Goal: Information Seeking & Learning: Learn about a topic

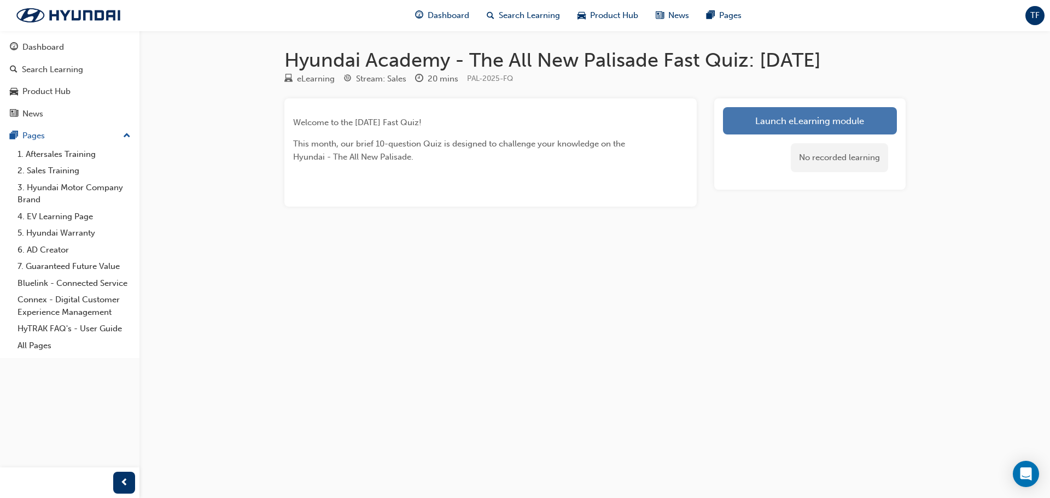
click at [794, 122] on link "Launch eLearning module" at bounding box center [810, 120] width 174 height 27
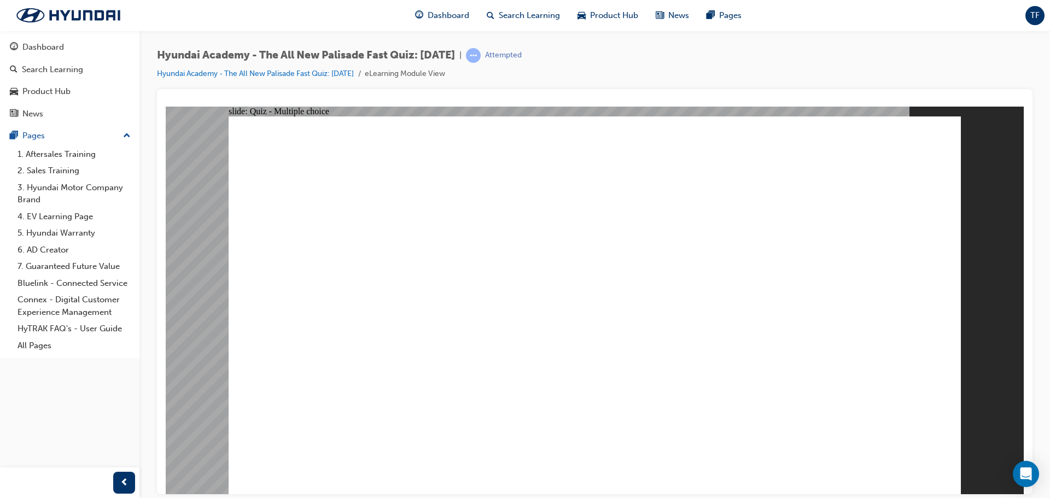
radio input "true"
drag, startPoint x: 492, startPoint y: 382, endPoint x: 490, endPoint y: 406, distance: 24.1
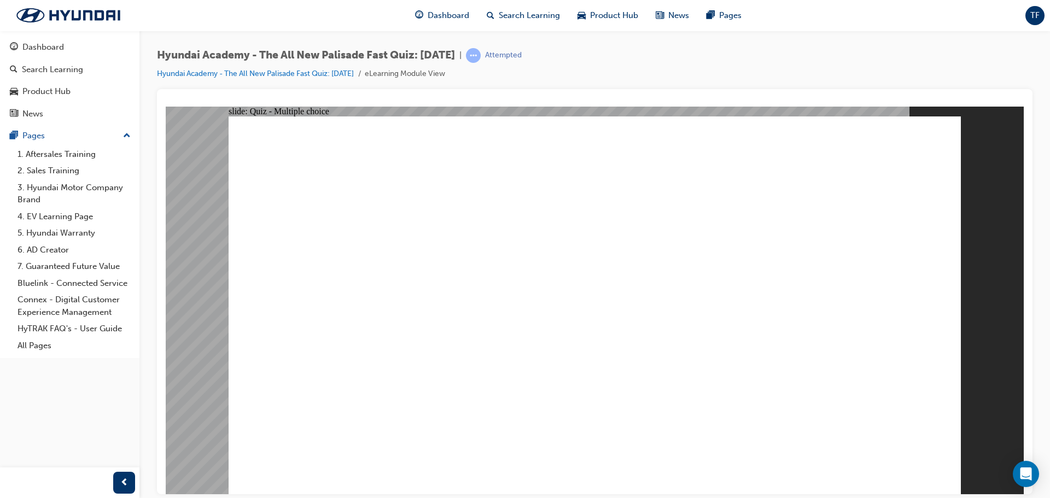
radio input "true"
drag, startPoint x: 640, startPoint y: 363, endPoint x: 790, endPoint y: 361, distance: 149.8
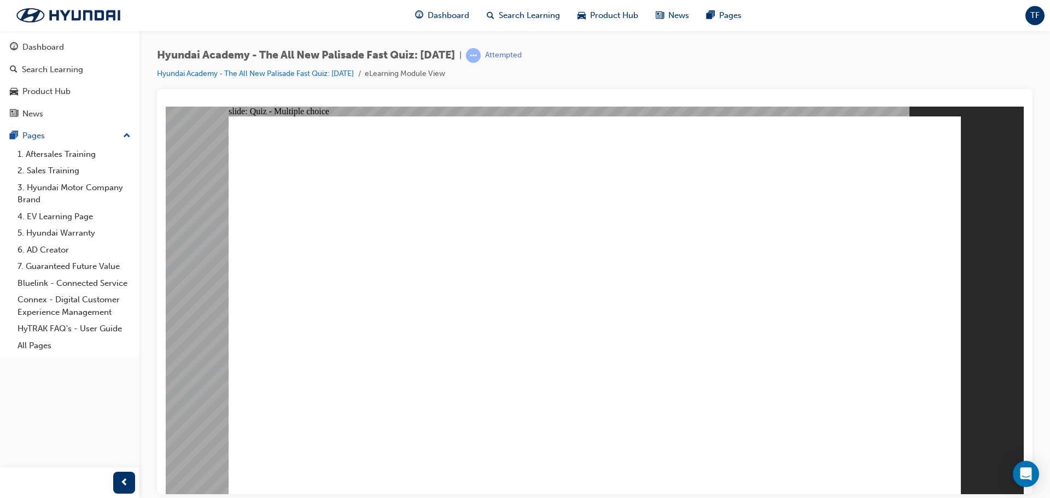
radio input "true"
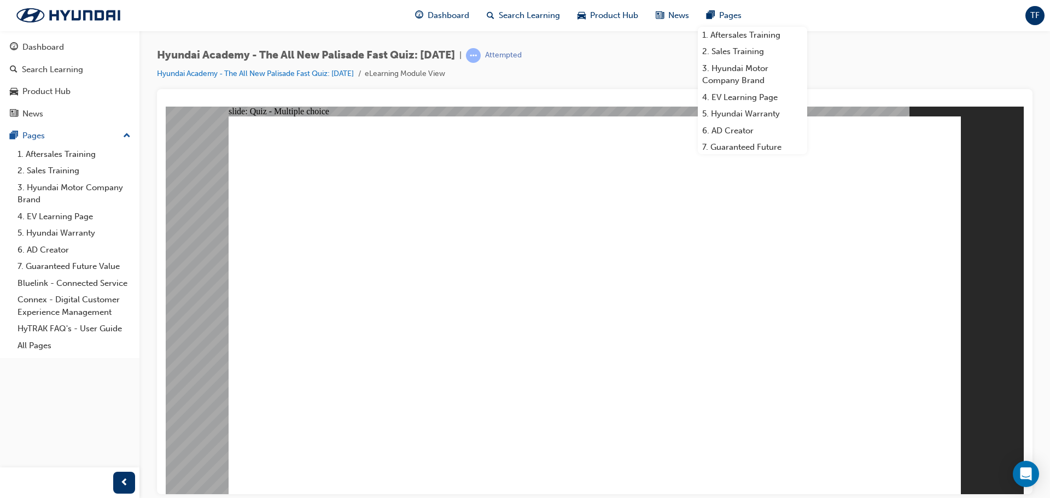
radio input "true"
checkbox input "true"
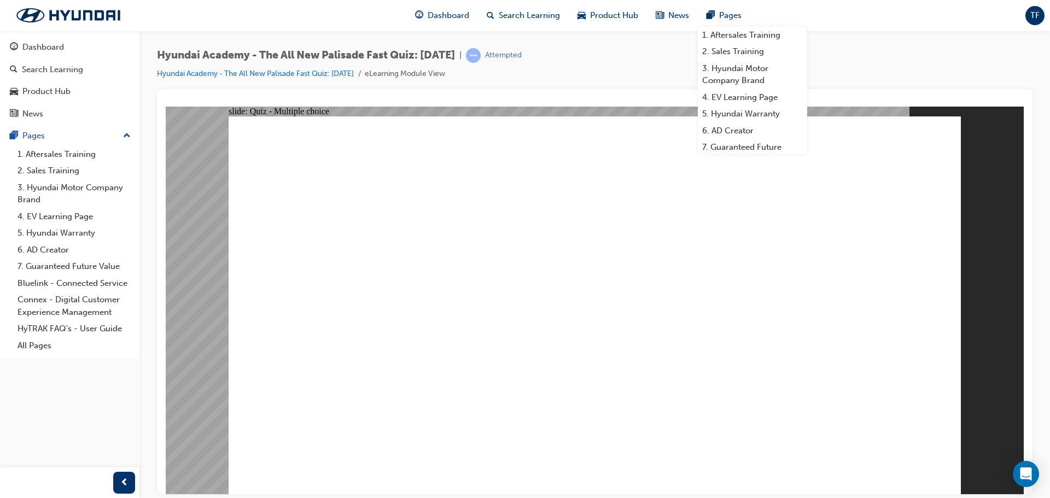
checkbox input "true"
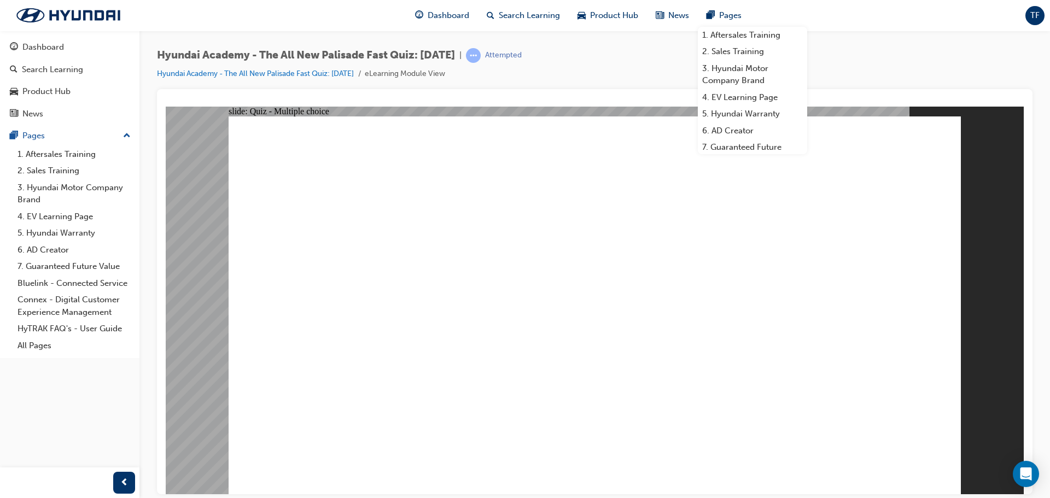
checkbox input "true"
drag, startPoint x: 885, startPoint y: 467, endPoint x: 879, endPoint y: 458, distance: 10.6
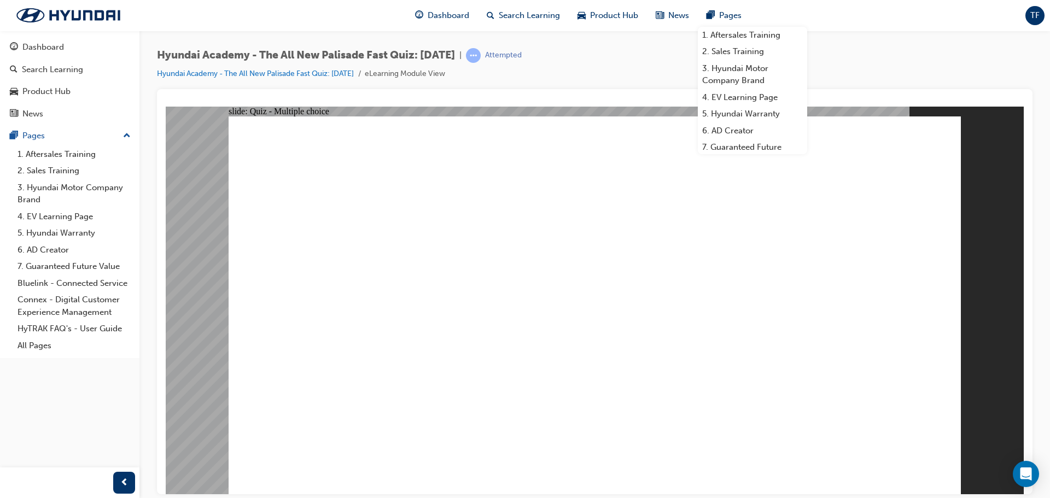
radio input "true"
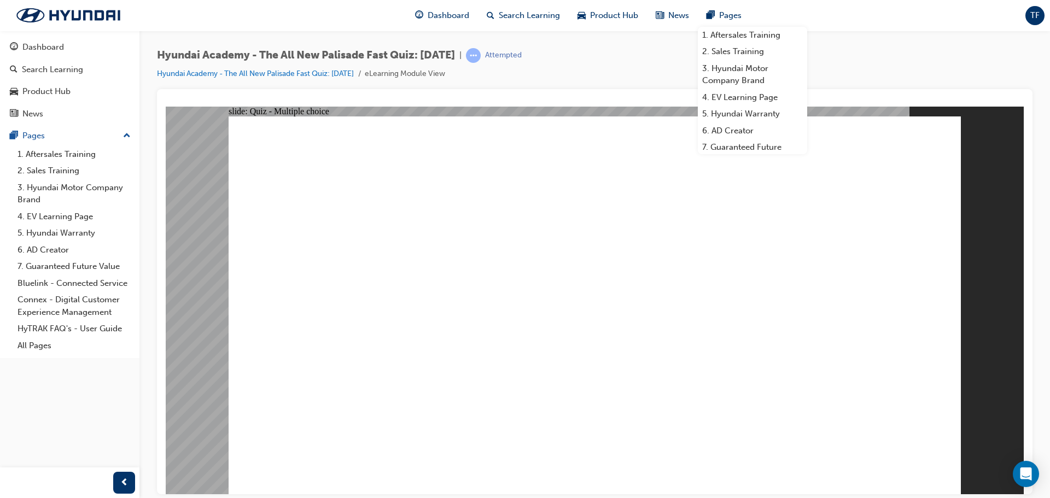
radio input "true"
drag, startPoint x: 588, startPoint y: 311, endPoint x: 584, endPoint y: 295, distance: 15.8
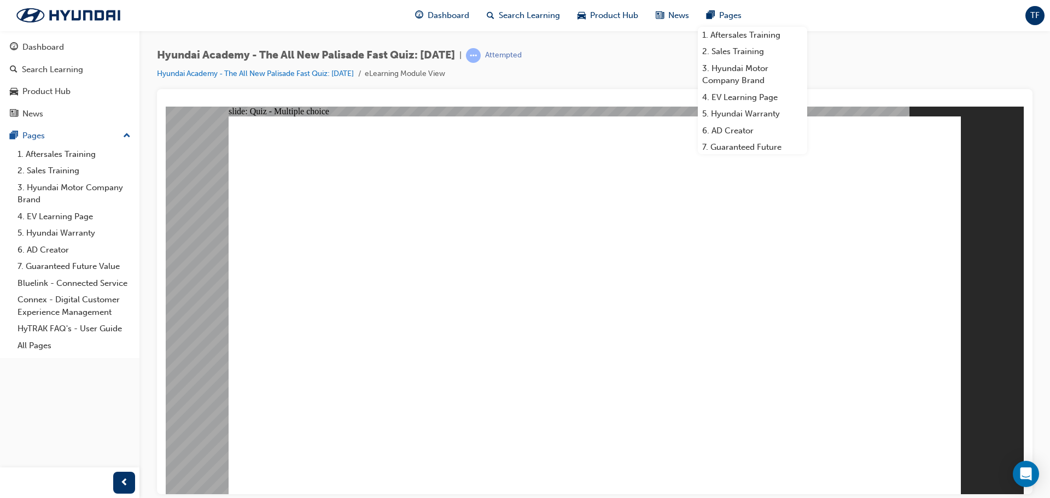
checkbox input "true"
drag, startPoint x: 593, startPoint y: 389, endPoint x: 599, endPoint y: 421, distance: 33.3
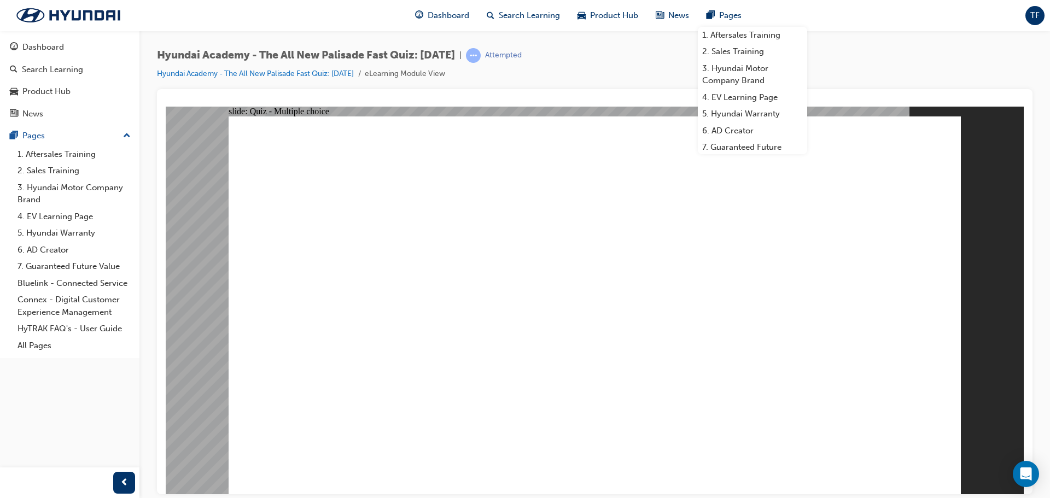
checkbox input "true"
checkbox input "false"
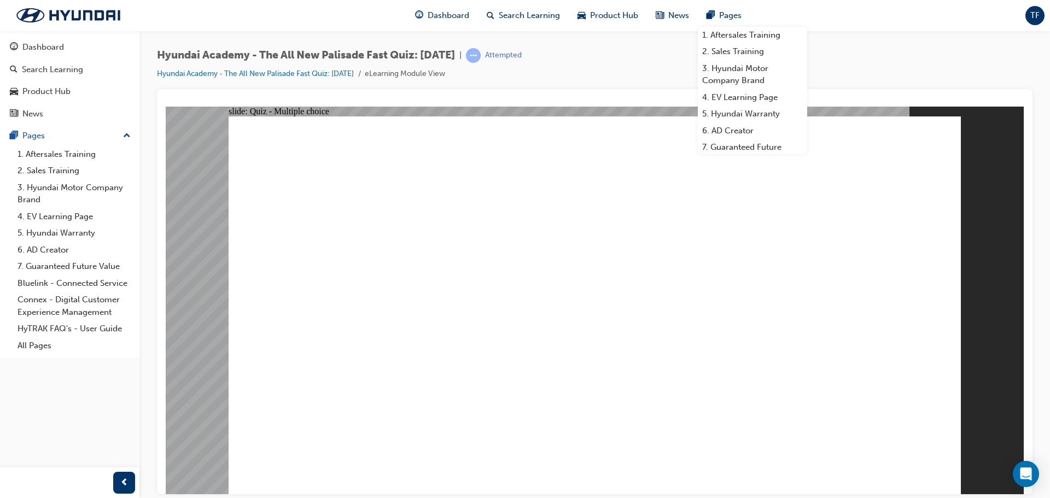
checkbox input "true"
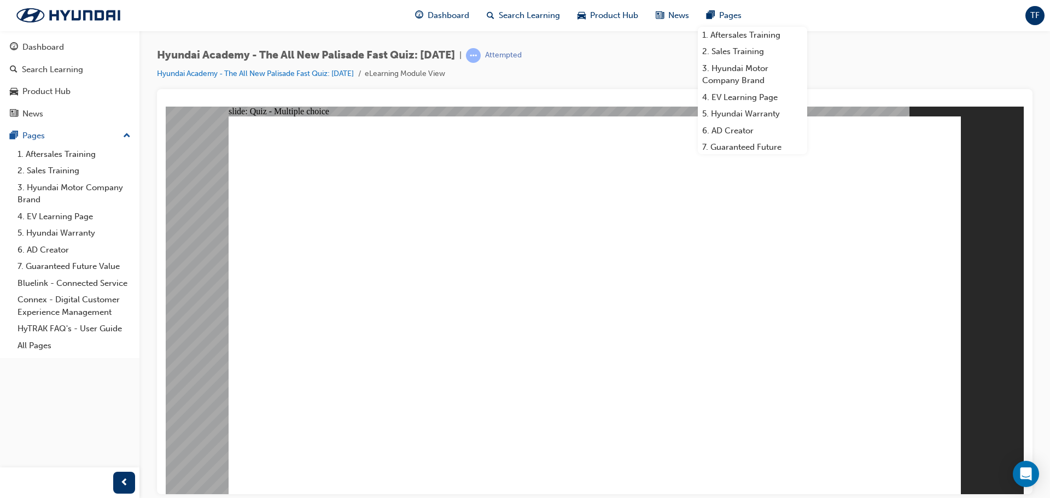
checkbox input "true"
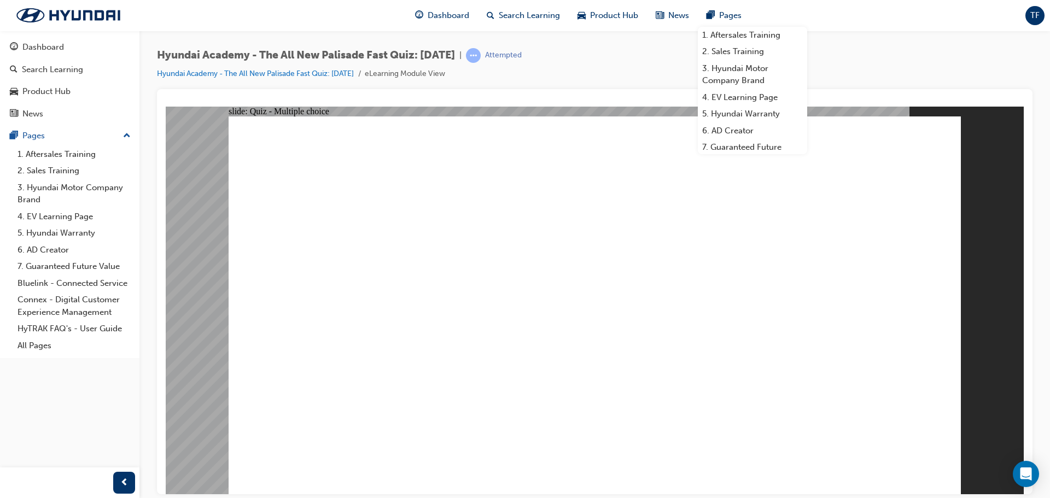
radio input "true"
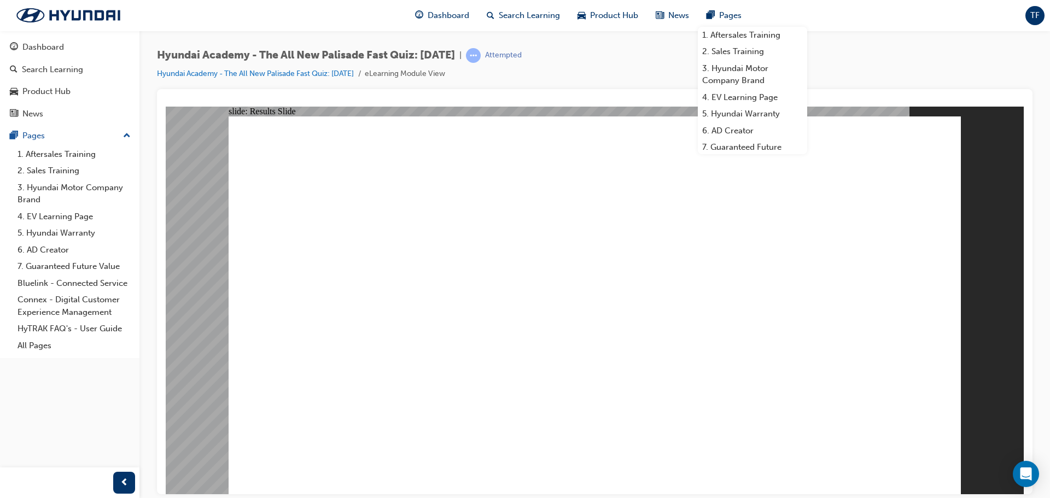
radio input "true"
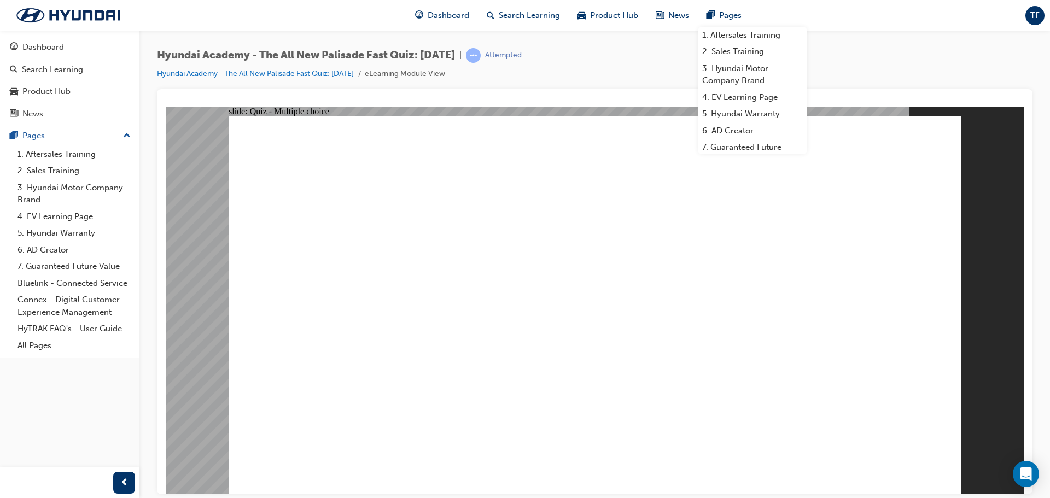
radio input "true"
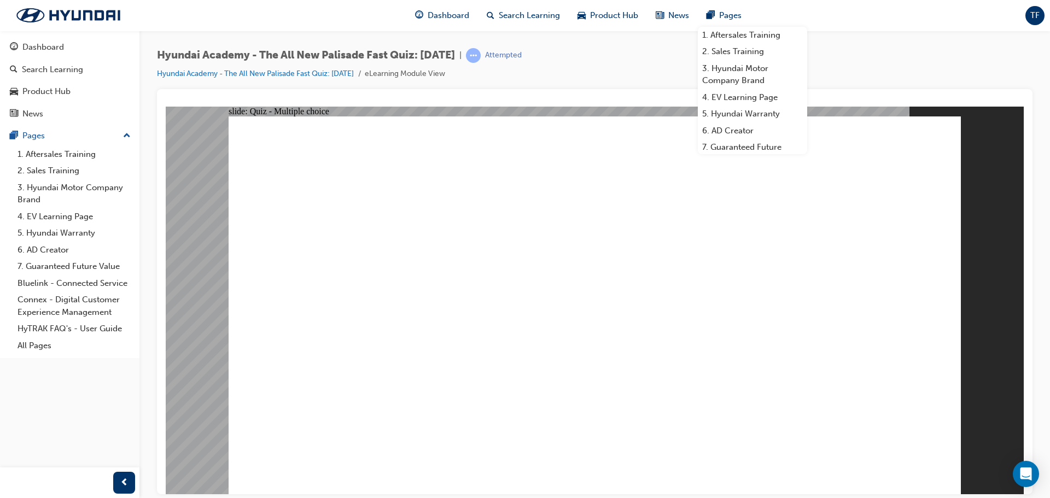
radio input "true"
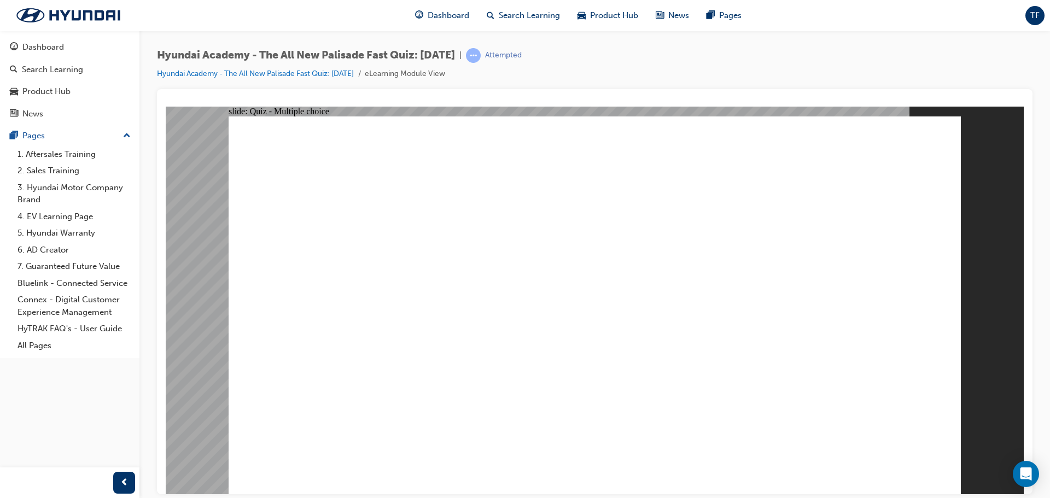
radio input "true"
drag, startPoint x: 572, startPoint y: 317, endPoint x: 571, endPoint y: 290, distance: 27.4
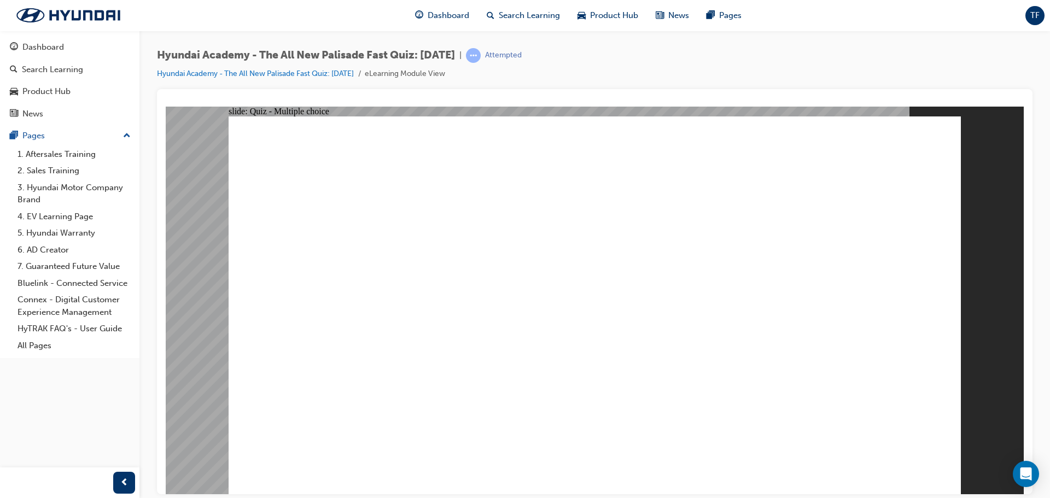
checkbox input "true"
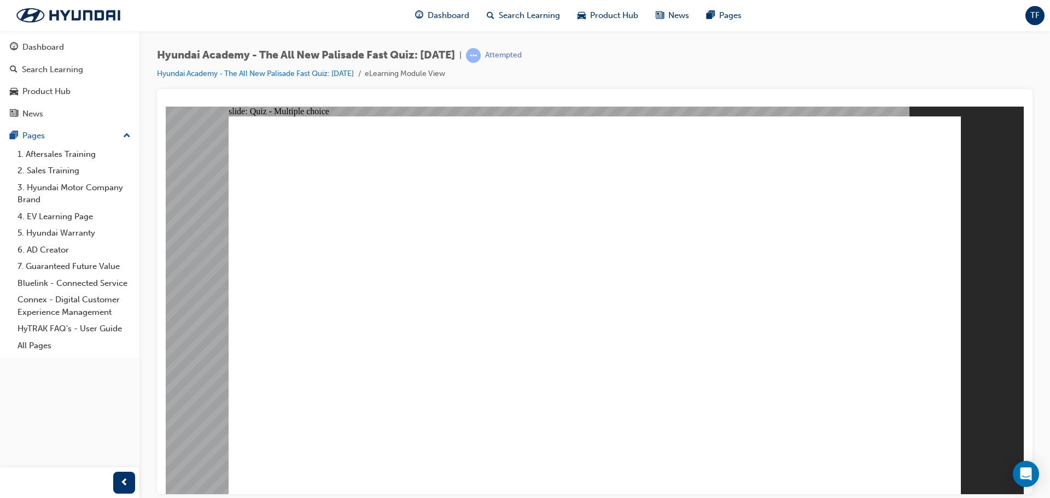
checkbox input "true"
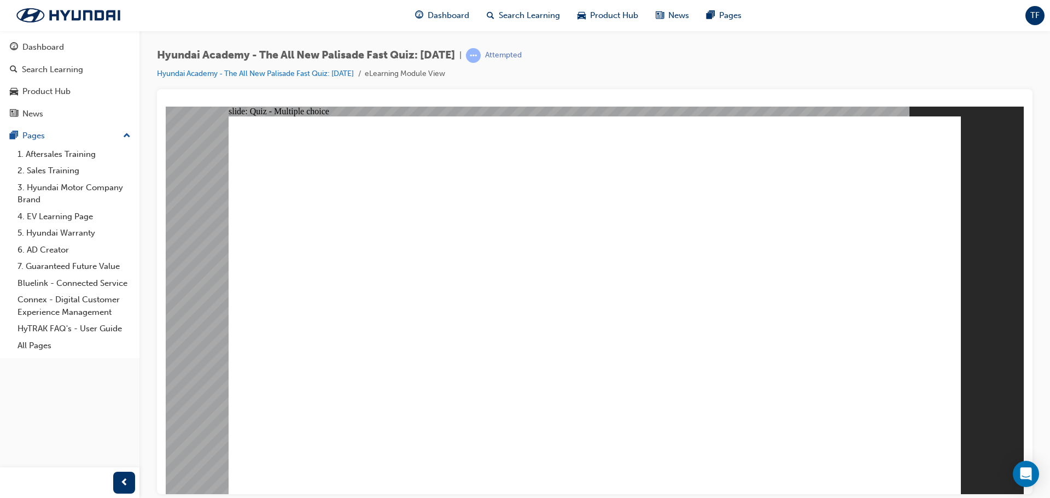
radio input "true"
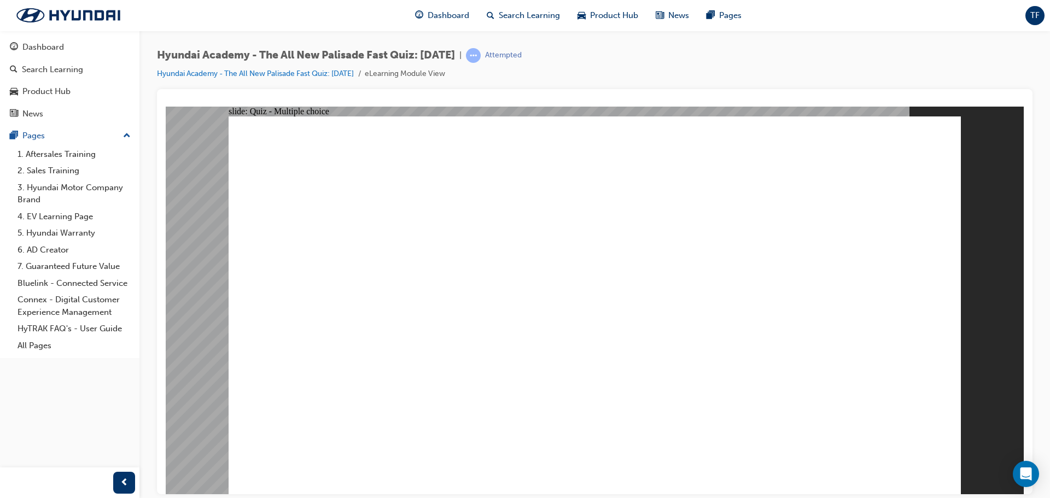
checkbox input "true"
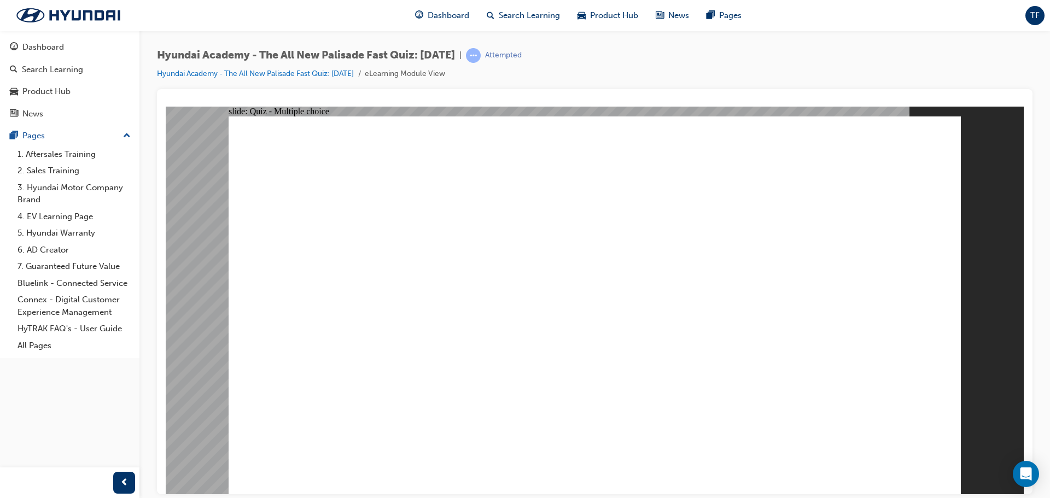
checkbox input "true"
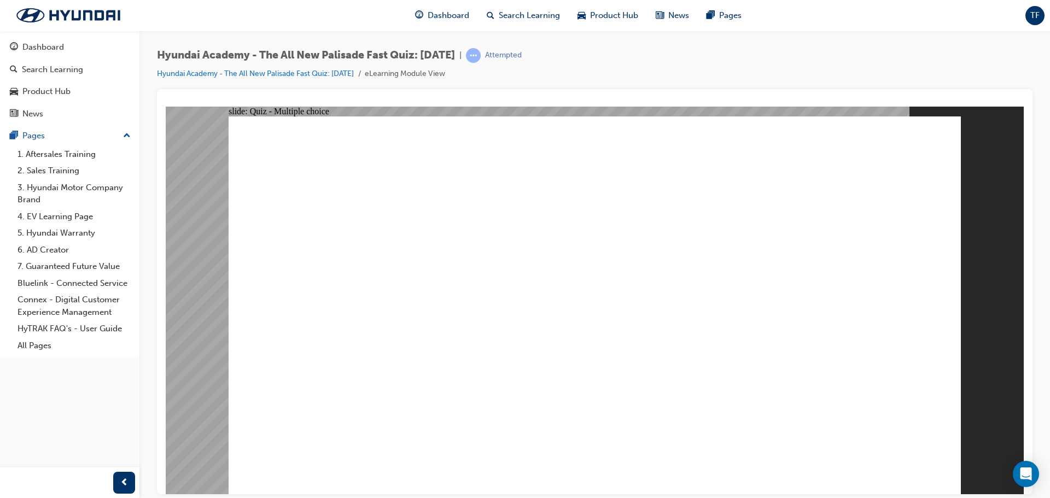
checkbox input "true"
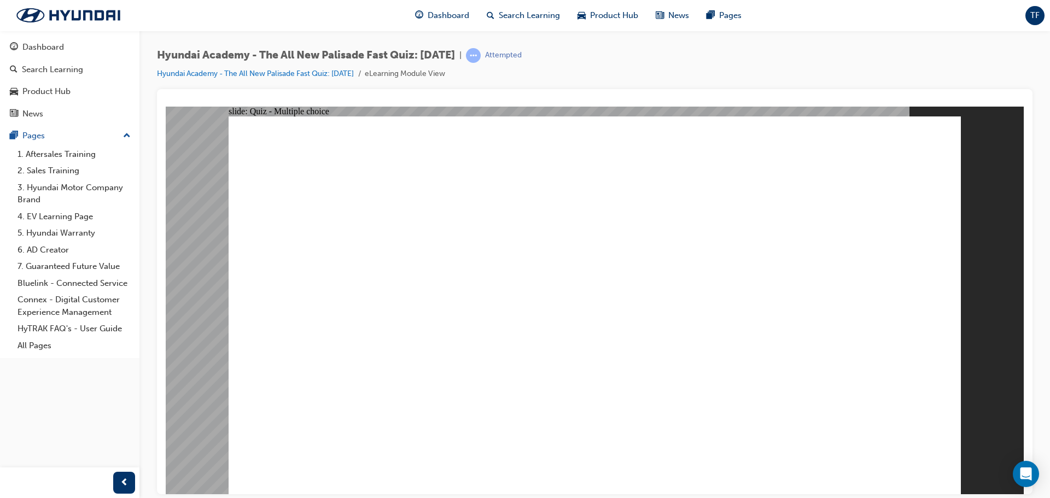
radio input "true"
